Goal: Transaction & Acquisition: Obtain resource

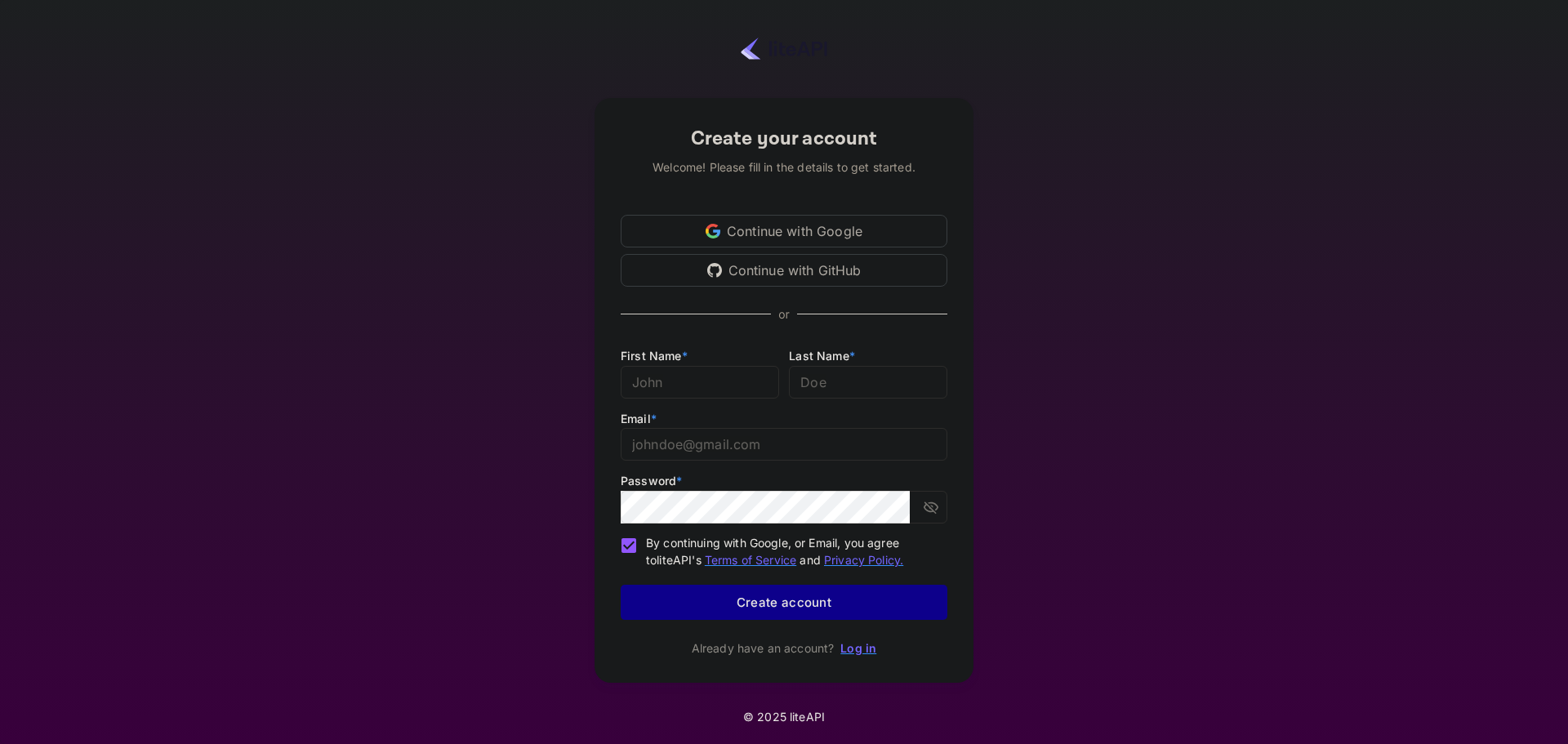
click at [765, 228] on div "Continue with Google" at bounding box center [784, 231] width 327 height 33
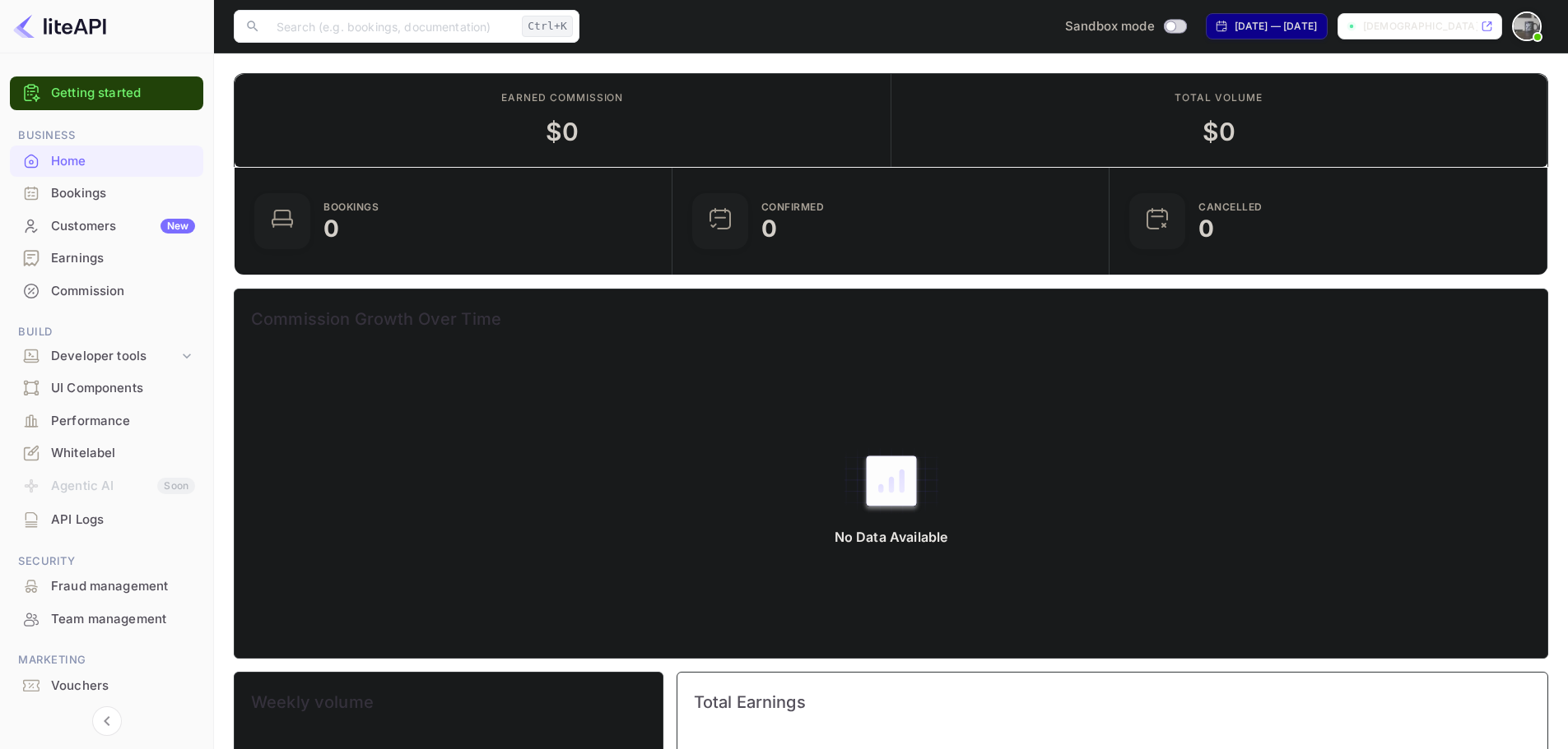
click at [527, 148] on div "Earned commission $ 0" at bounding box center [563, 120] width 656 height 93
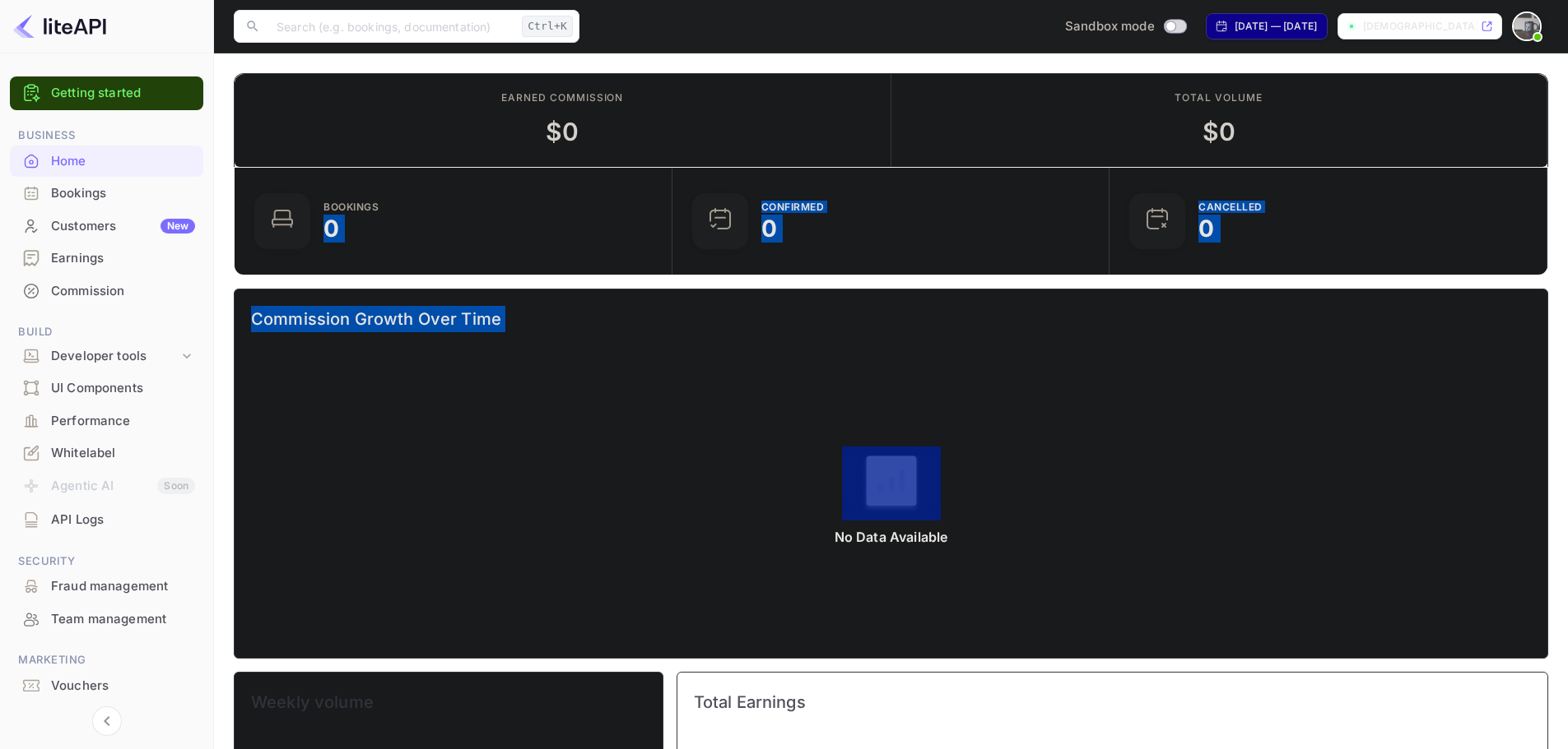
drag, startPoint x: 413, startPoint y: 216, endPoint x: 459, endPoint y: 397, distance: 186.8
click at [452, 394] on div "Bookings 0 Confirmed 0 CANCELLED 0 Commission Growth Over Time No Data Availabl…" at bounding box center [885, 695] width 1328 height 1083
click at [1387, 314] on span "Commission Growth Over Time" at bounding box center [891, 318] width 1280 height 27
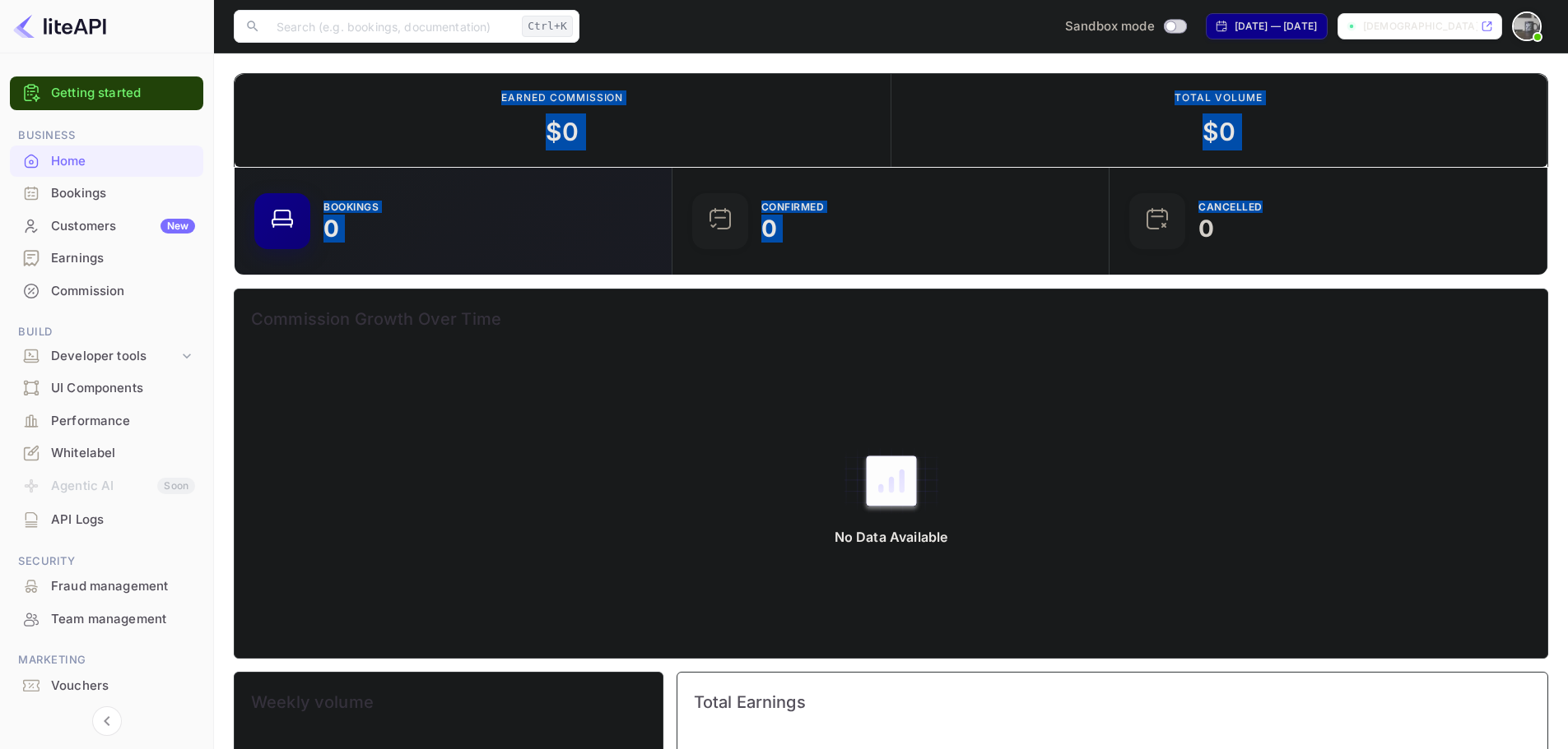
drag, startPoint x: 1376, startPoint y: 265, endPoint x: 368, endPoint y: 120, distance: 1018.4
click at [375, 123] on div "Earned commission $ 0 Total volume $ 0 Bookings 0 Confirmed 0 CANCELLED 0 Commi…" at bounding box center [890, 655] width 1314 height 1164
click at [746, 91] on div "Earned commission $ 0" at bounding box center [563, 120] width 656 height 93
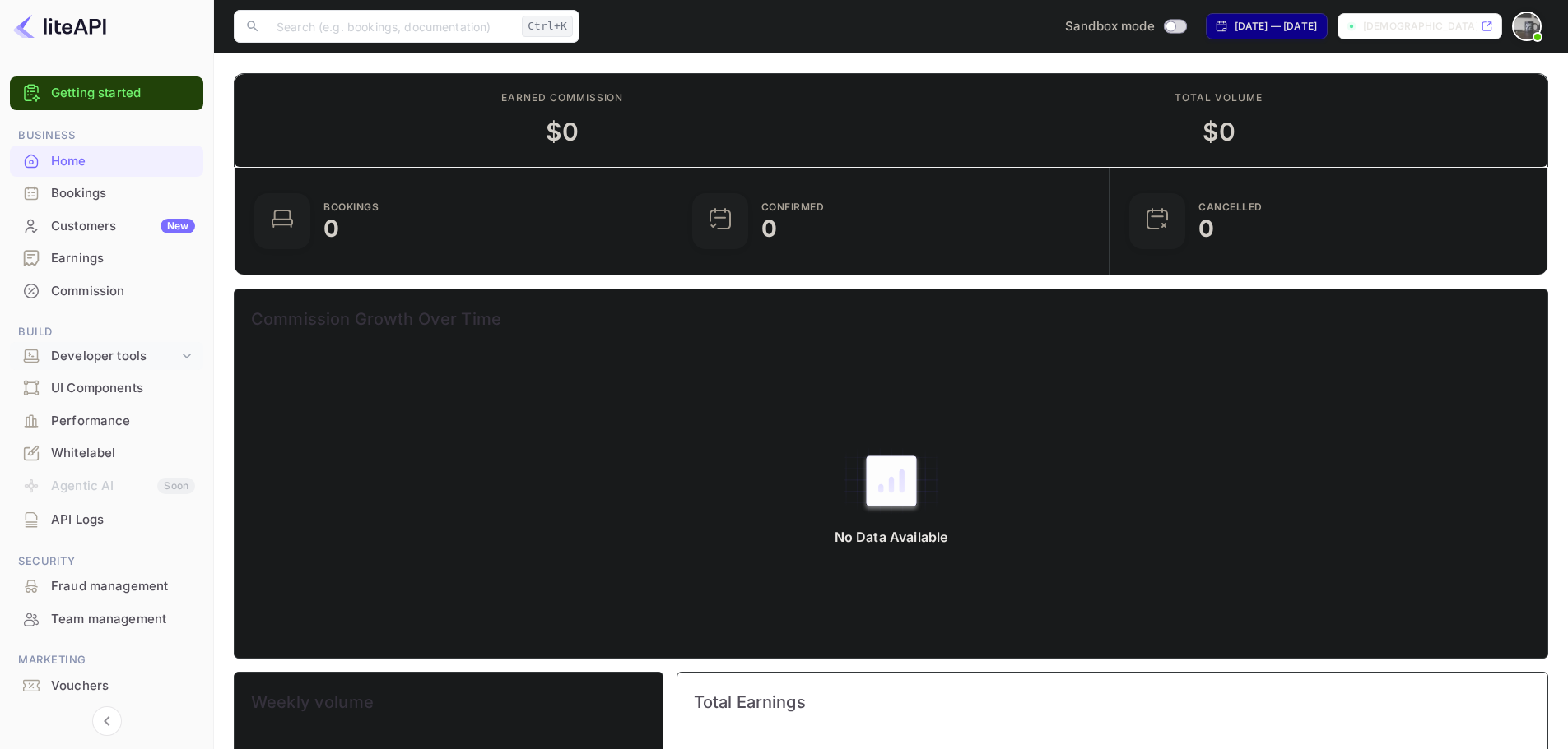
click at [121, 350] on div "Developer tools" at bounding box center [114, 356] width 128 height 19
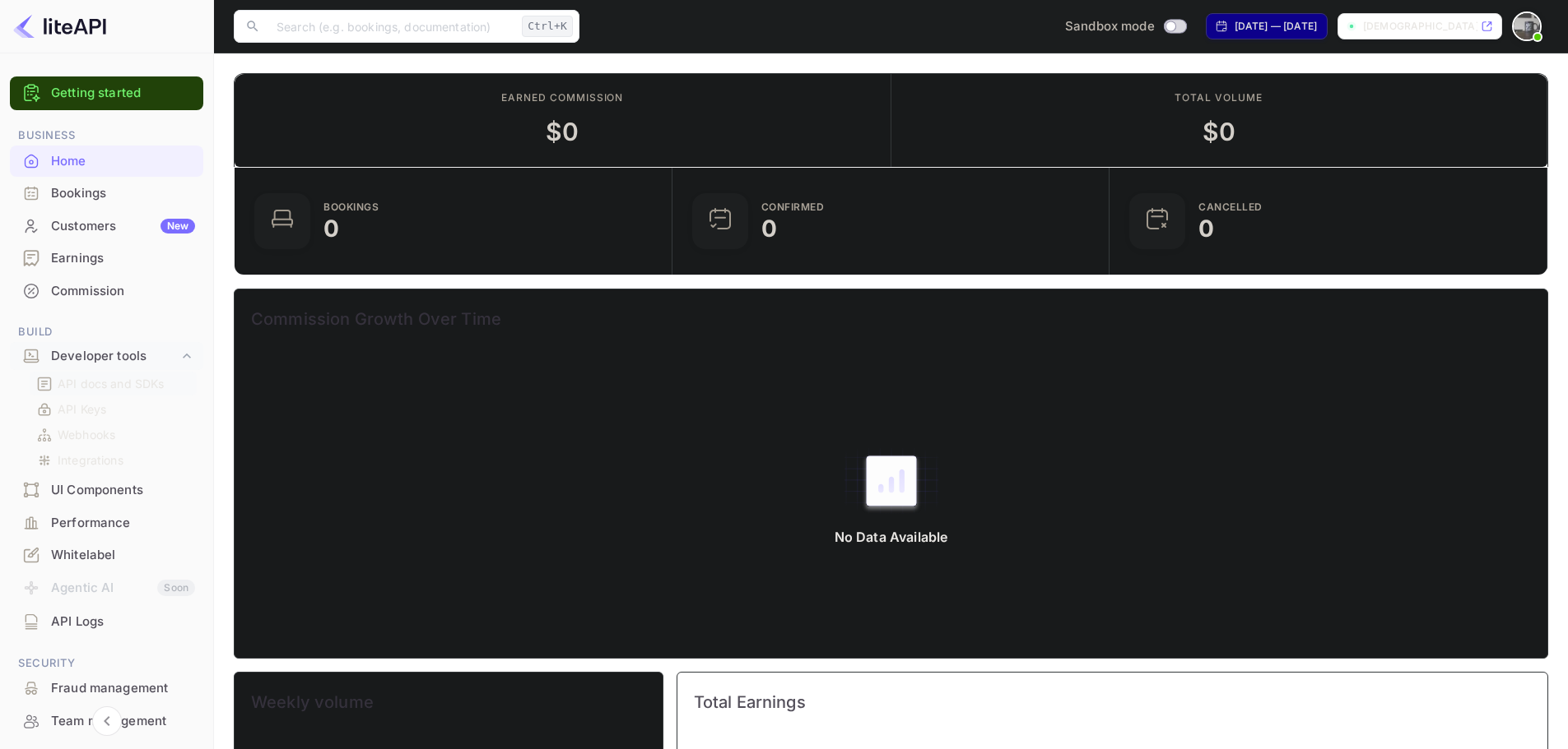
click at [106, 391] on p "API docs and SDKs" at bounding box center [111, 384] width 107 height 17
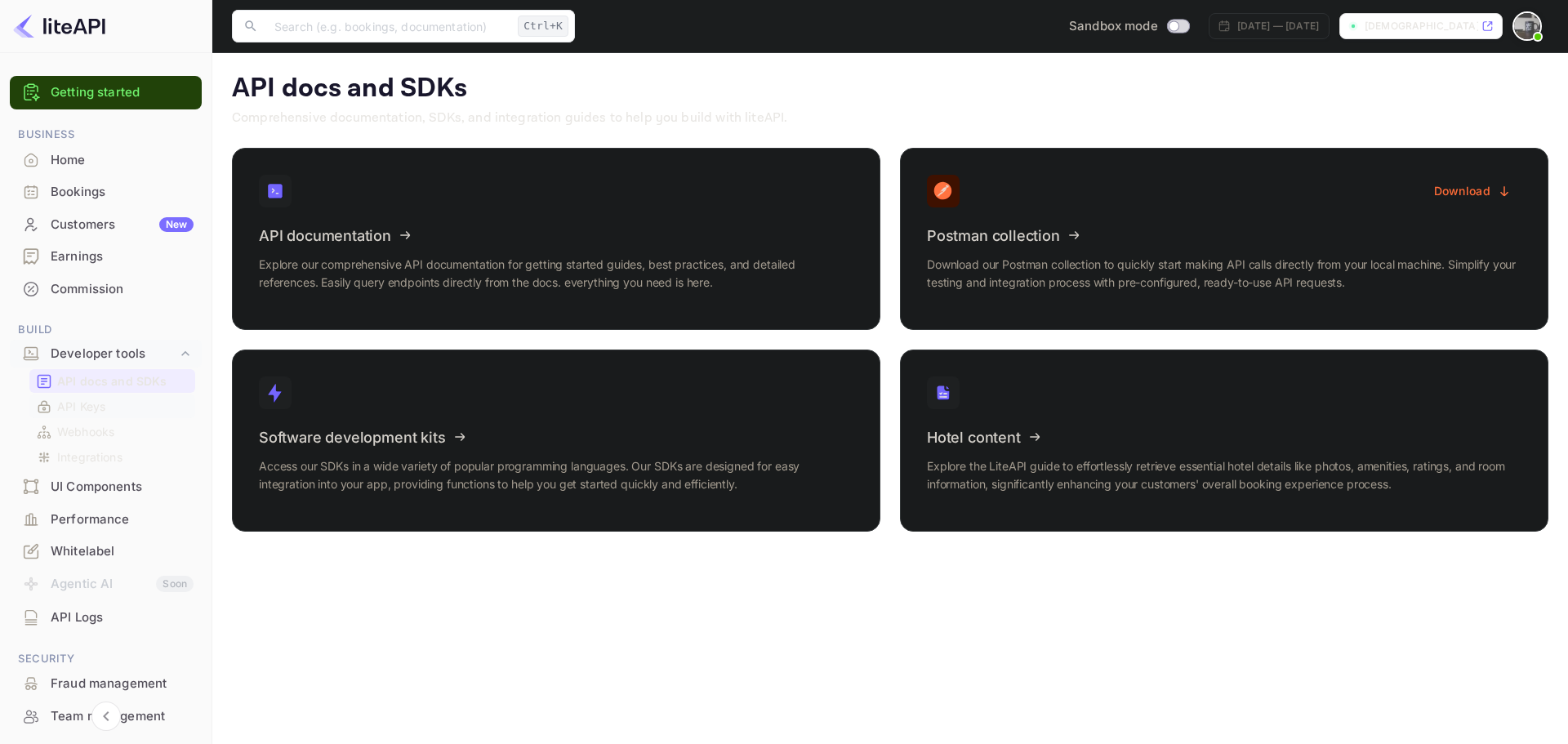
click at [107, 399] on link "API Keys" at bounding box center [111, 406] width 153 height 17
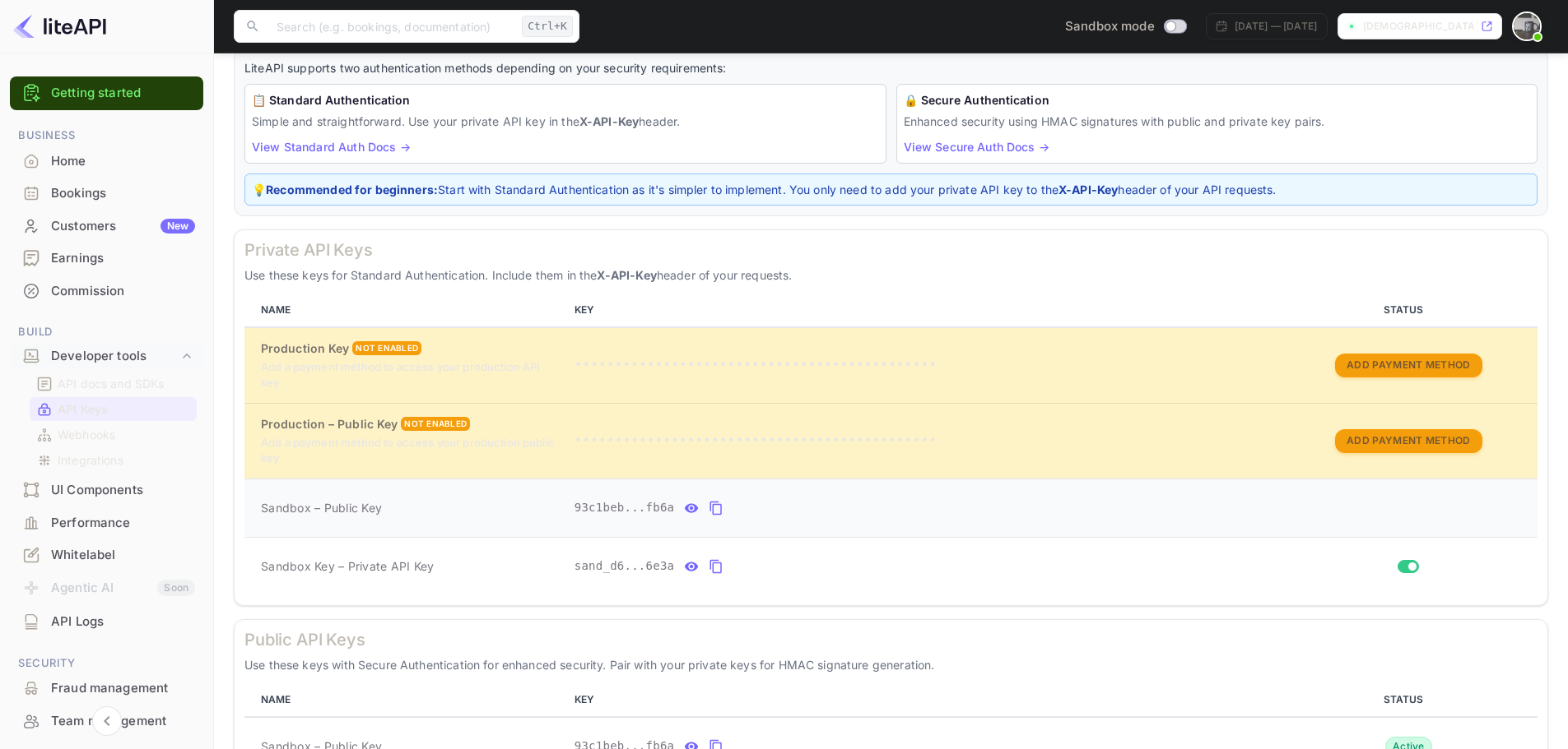
scroll to position [207, 0]
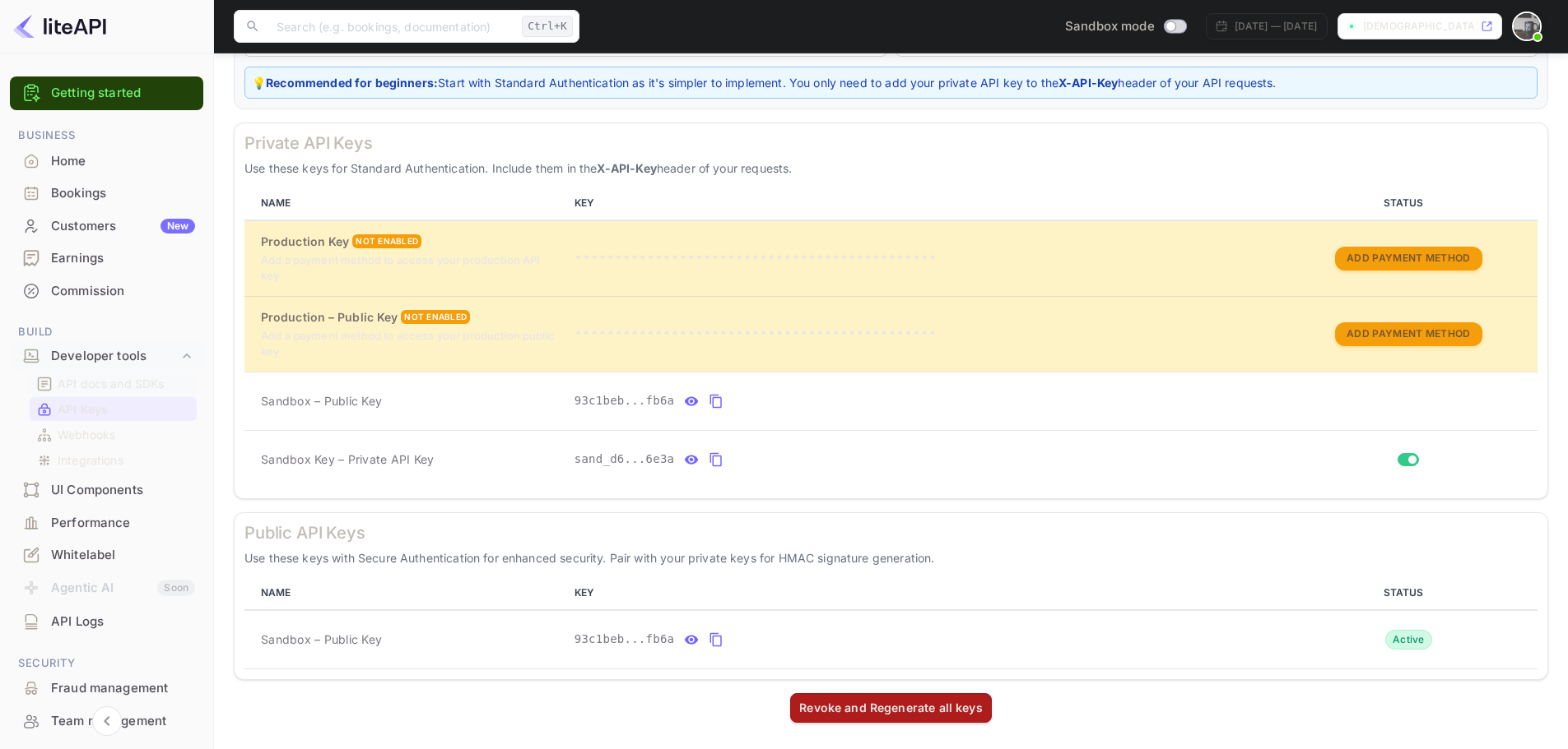
click at [97, 385] on p "API docs and SDKs" at bounding box center [111, 384] width 107 height 17
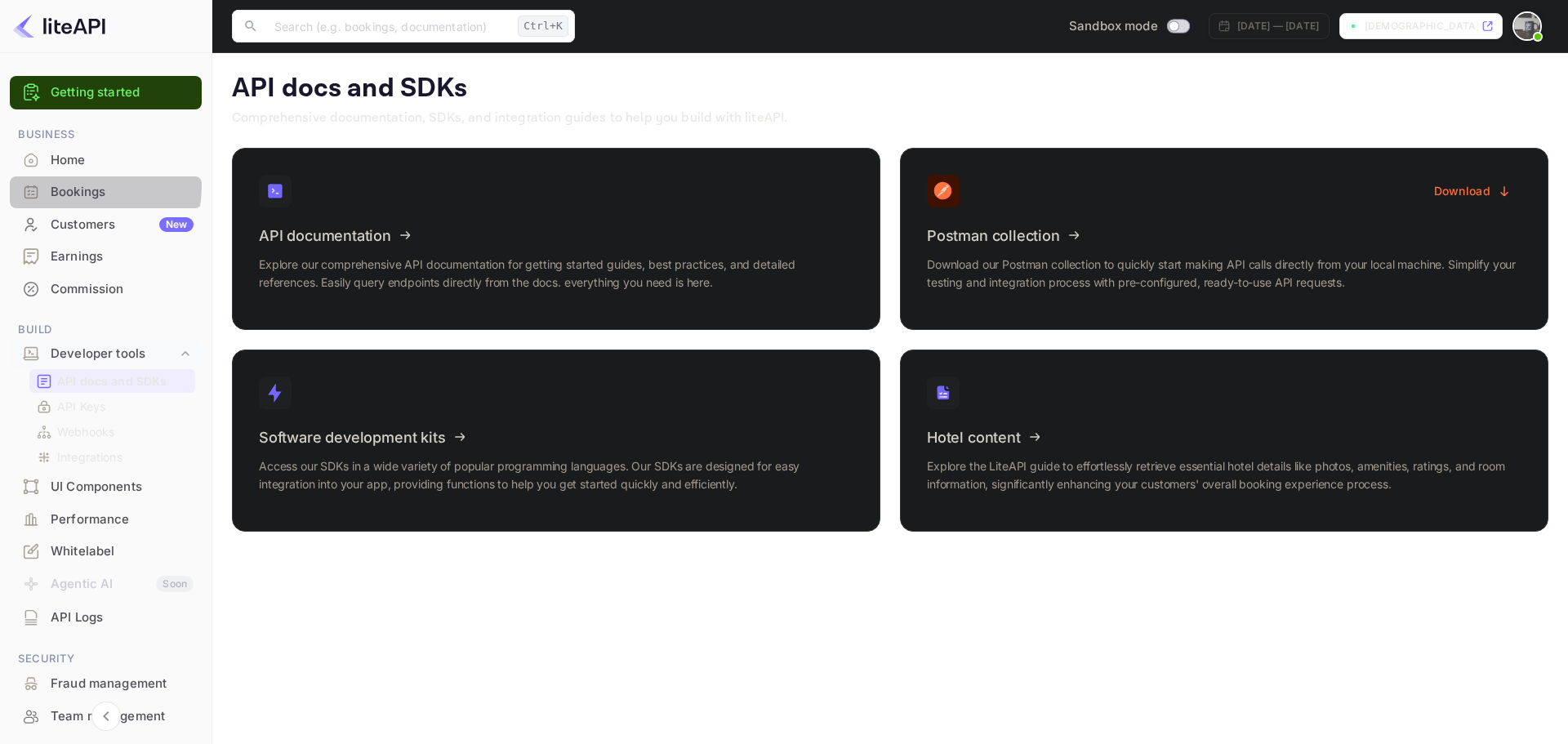
click at [82, 186] on div "Bookings" at bounding box center [122, 192] width 143 height 19
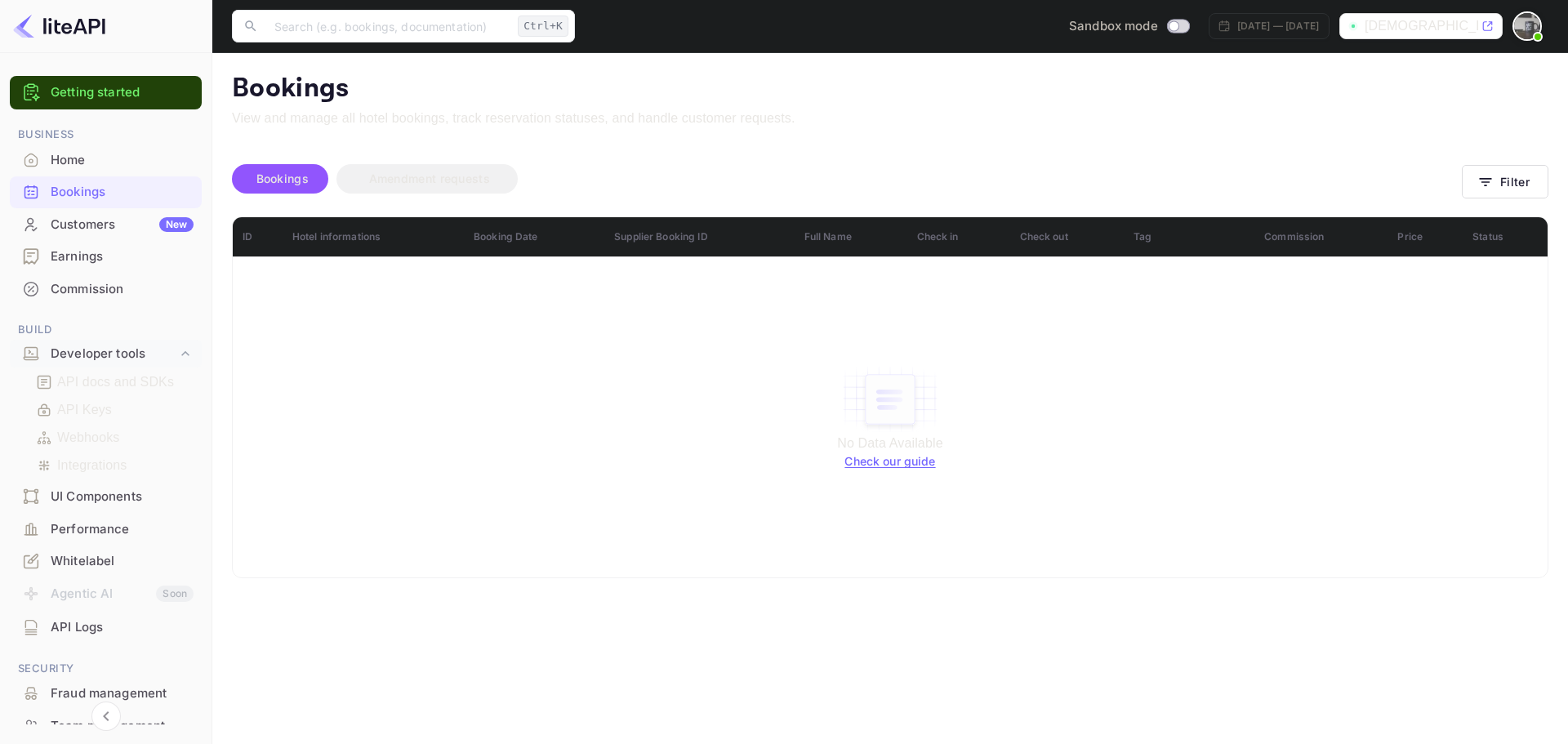
click at [80, 237] on div "Customers New" at bounding box center [106, 225] width 192 height 32
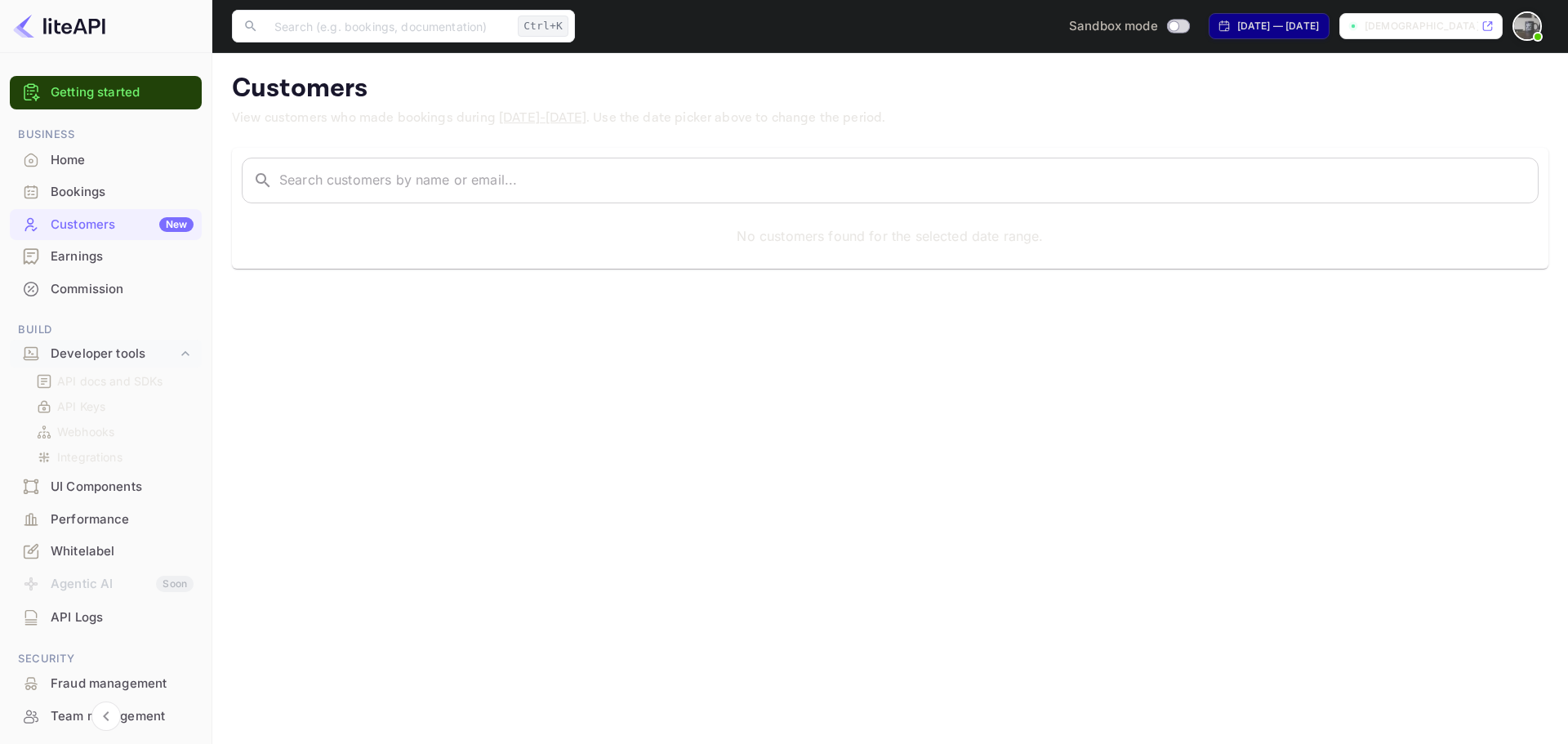
click at [66, 155] on div "Home" at bounding box center [122, 160] width 143 height 19
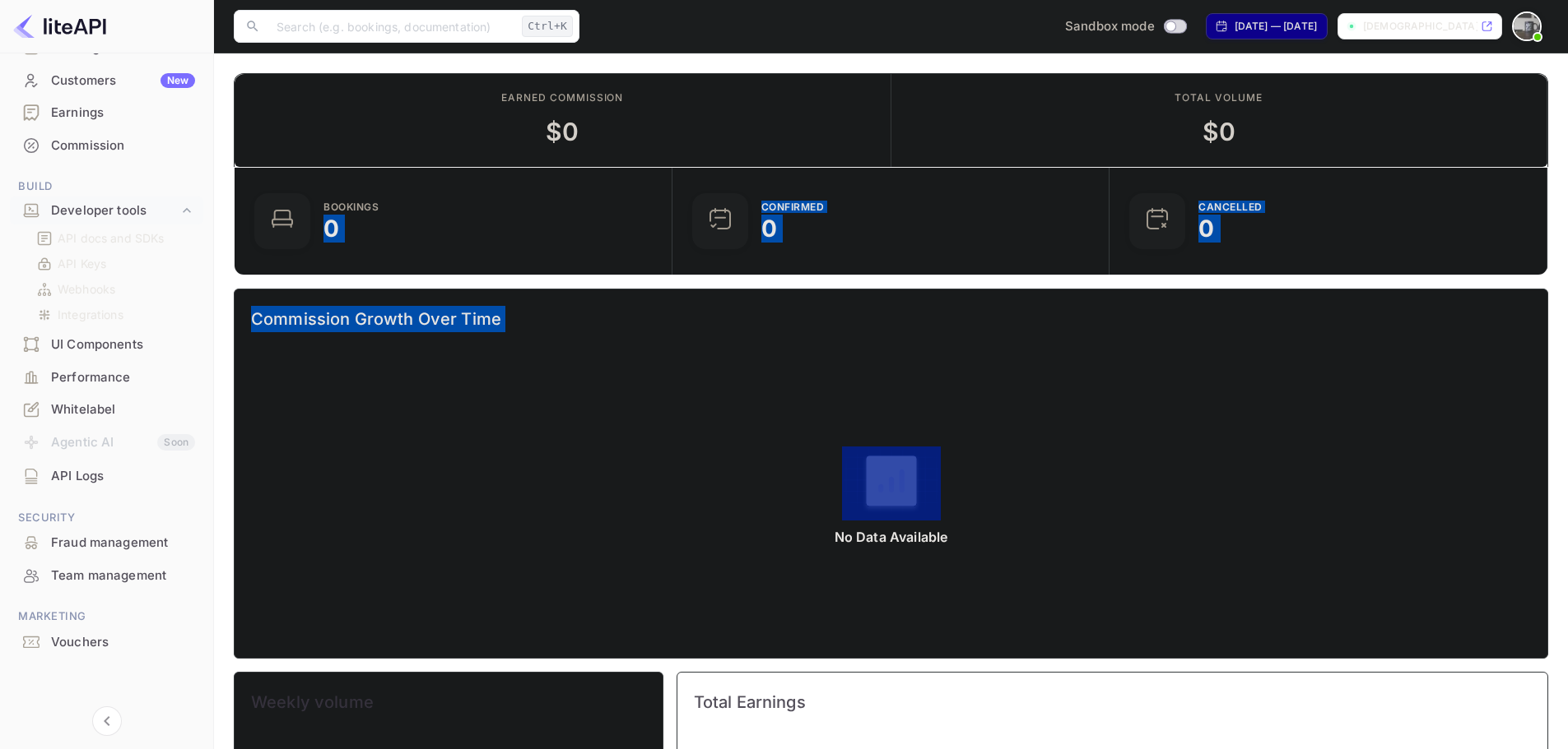
drag, startPoint x: 397, startPoint y: 236, endPoint x: 514, endPoint y: 456, distance: 249.2
click at [528, 460] on div "Bookings 0 Confirmed 0 CANCELLED 0 Commission Growth Over Time No Data Availabl…" at bounding box center [885, 695] width 1328 height 1083
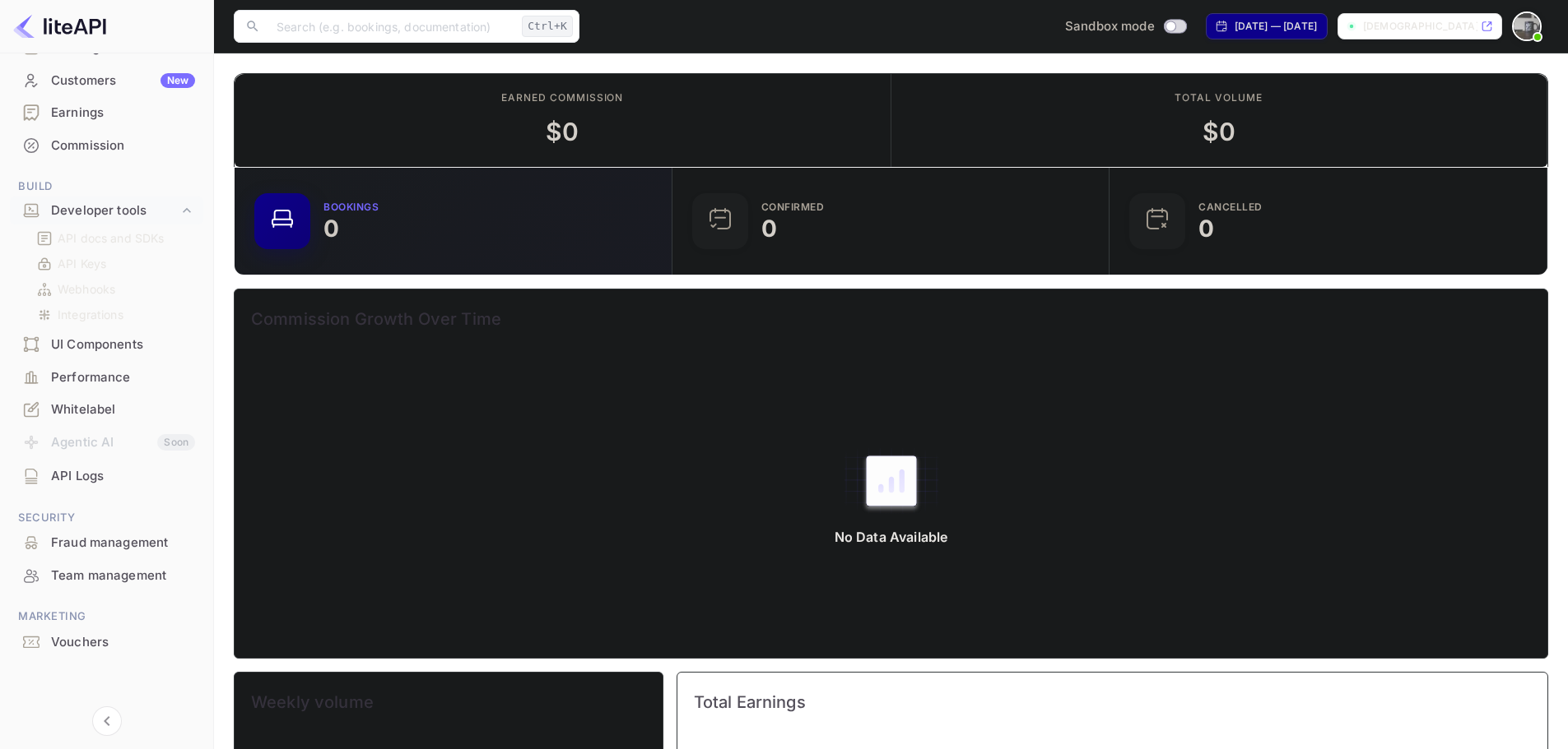
click at [367, 205] on div "Bookings" at bounding box center [351, 207] width 55 height 10
click at [110, 230] on p "API docs and SDKs" at bounding box center [111, 237] width 107 height 17
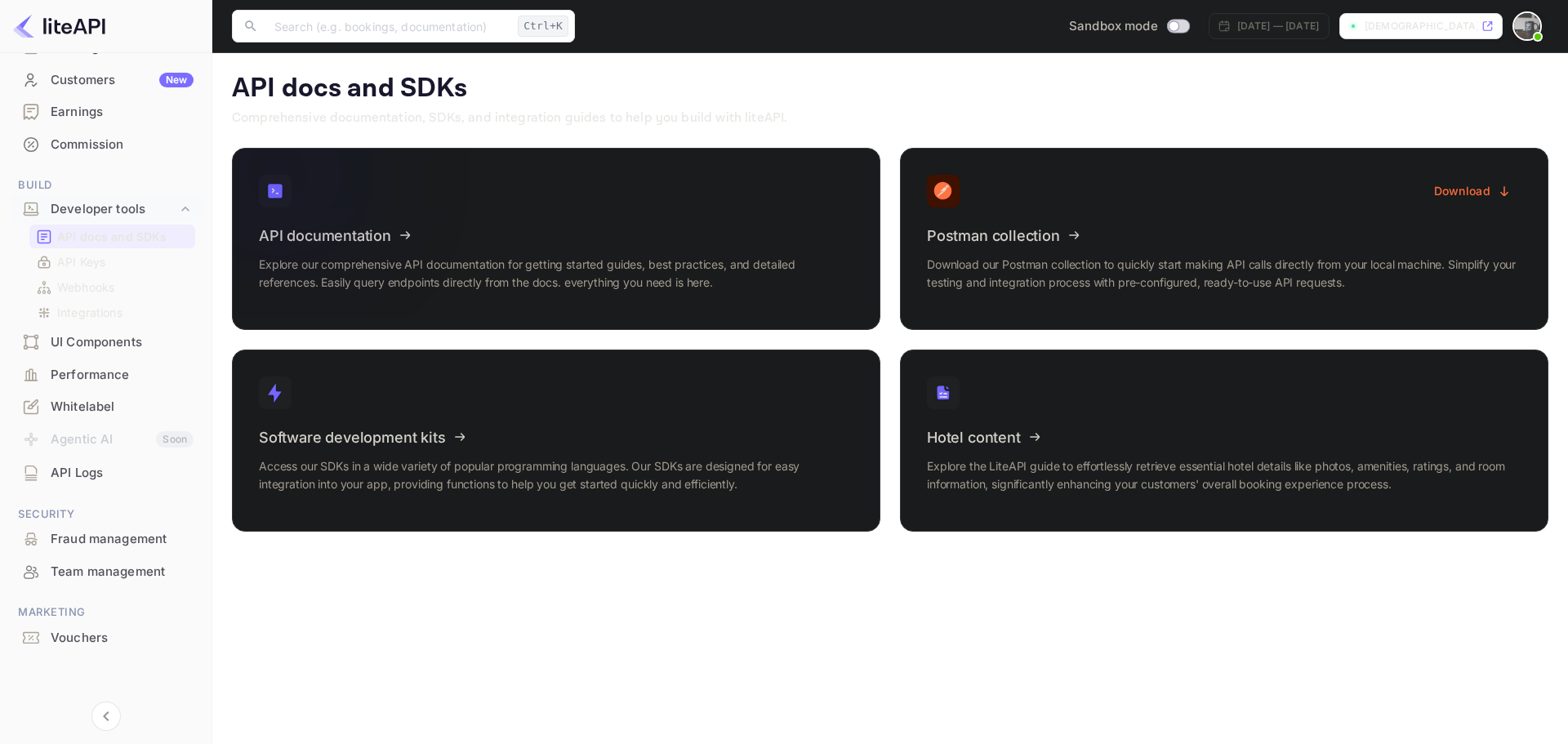
click at [385, 238] on icon at bounding box center [360, 233] width 254 height 168
click at [1181, 207] on div "Download Postman collection Download our Postman collection to quickly start ma…" at bounding box center [1224, 239] width 649 height 182
click at [998, 215] on icon at bounding box center [1028, 233] width 254 height 168
click at [1465, 199] on button "Download" at bounding box center [1473, 190] width 97 height 32
